Goal: Task Accomplishment & Management: Use online tool/utility

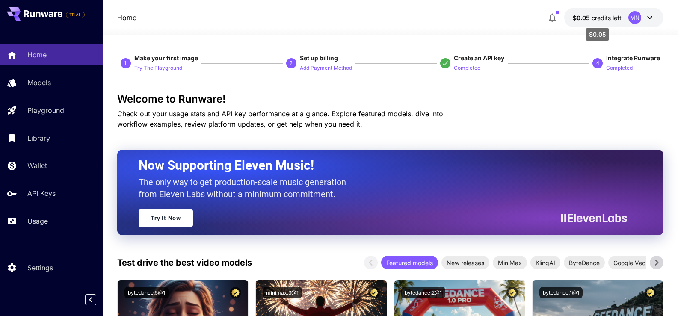
click at [591, 20] on span "$0.05" at bounding box center [582, 17] width 19 height 7
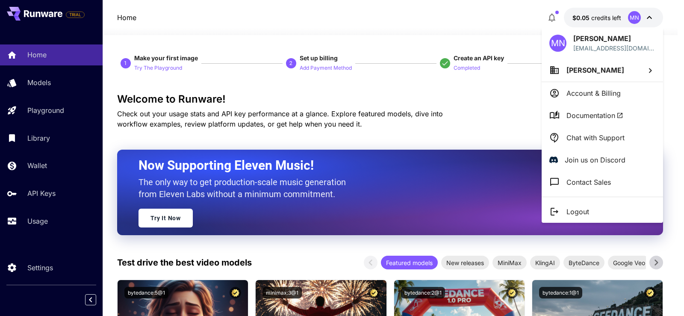
click at [370, 92] on div at bounding box center [342, 158] width 684 height 316
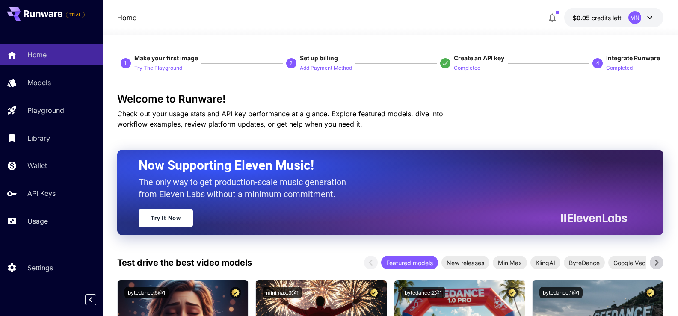
click at [316, 67] on p "Add Payment Method" at bounding box center [326, 68] width 52 height 8
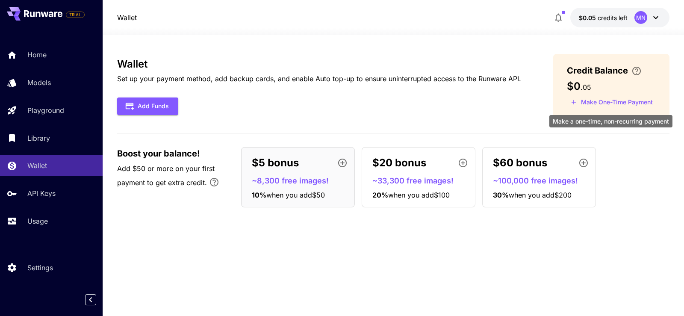
click at [608, 106] on button "Make One-Time Payment" at bounding box center [612, 102] width 90 height 13
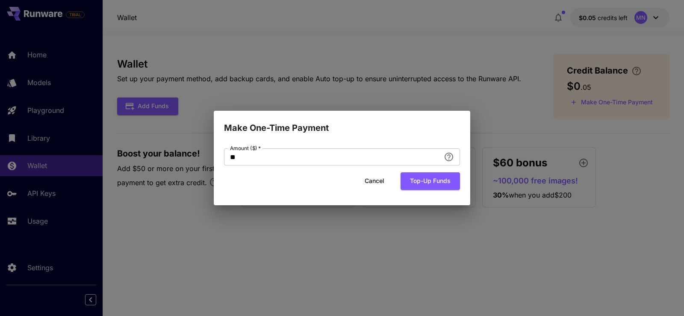
click at [380, 224] on div "Make One-Time Payment Amount ($)   * ** Amount ($)   * Cancel Top-up funds" at bounding box center [342, 158] width 684 height 316
click at [379, 182] on button "Cancel" at bounding box center [374, 181] width 38 height 18
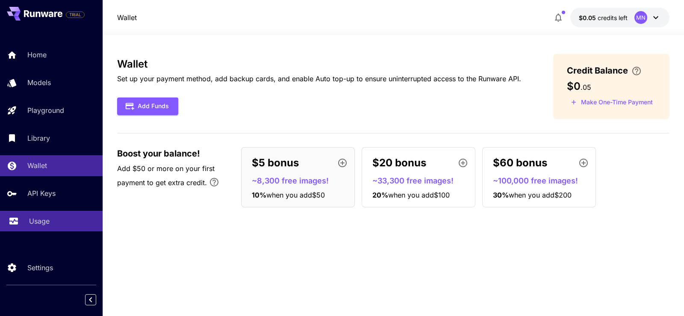
click at [23, 215] on link "Usage" at bounding box center [51, 221] width 103 height 21
